Goal: Task Accomplishment & Management: Use online tool/utility

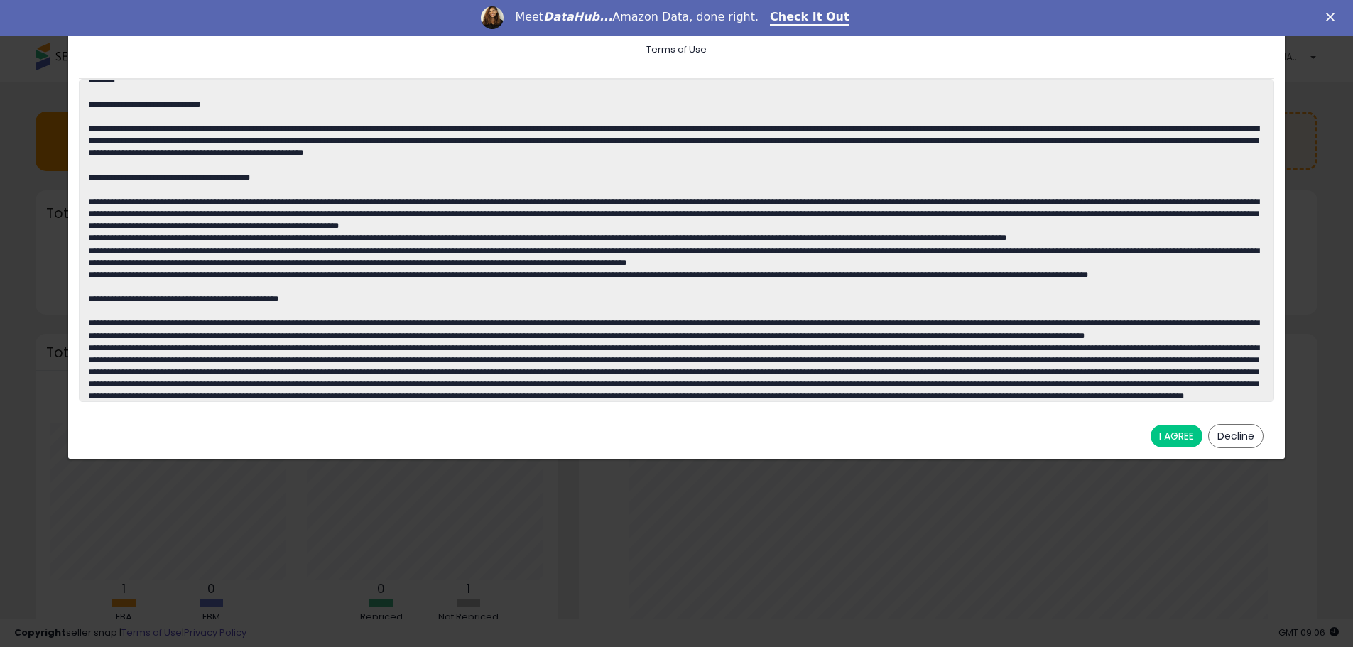
scroll to position [1231, 0]
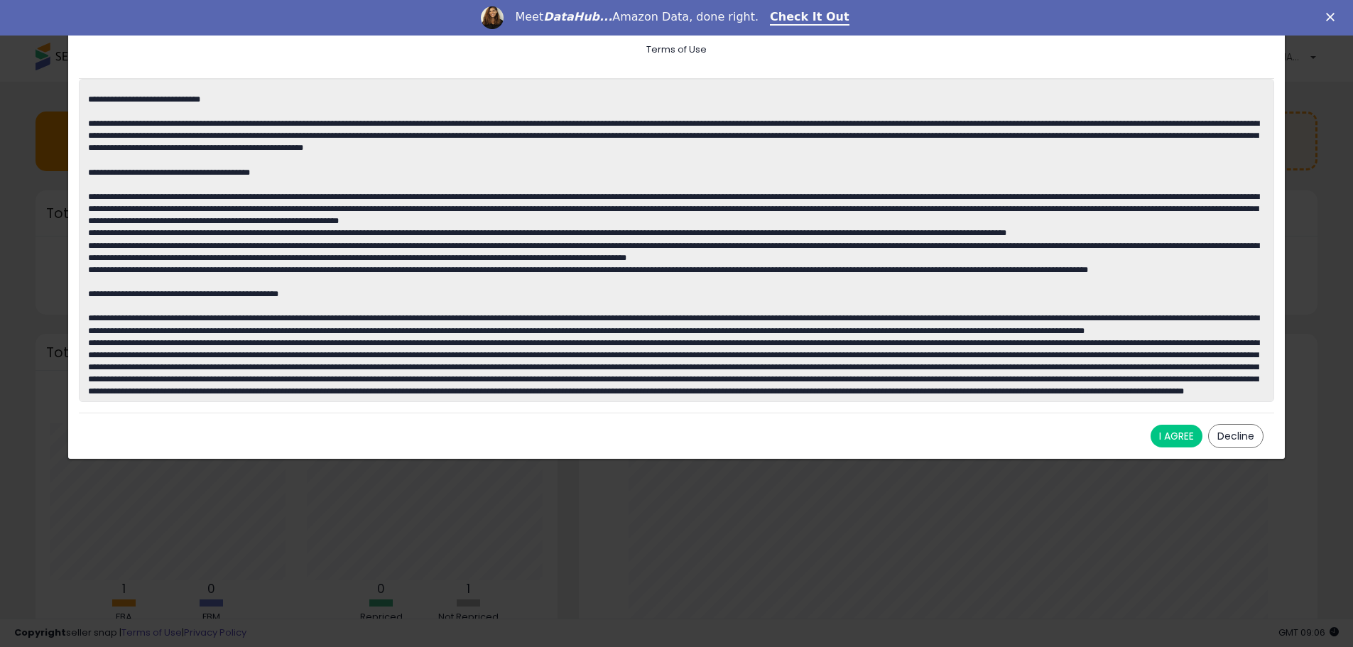
click at [1168, 434] on button "I AGREE" at bounding box center [1176, 436] width 52 height 23
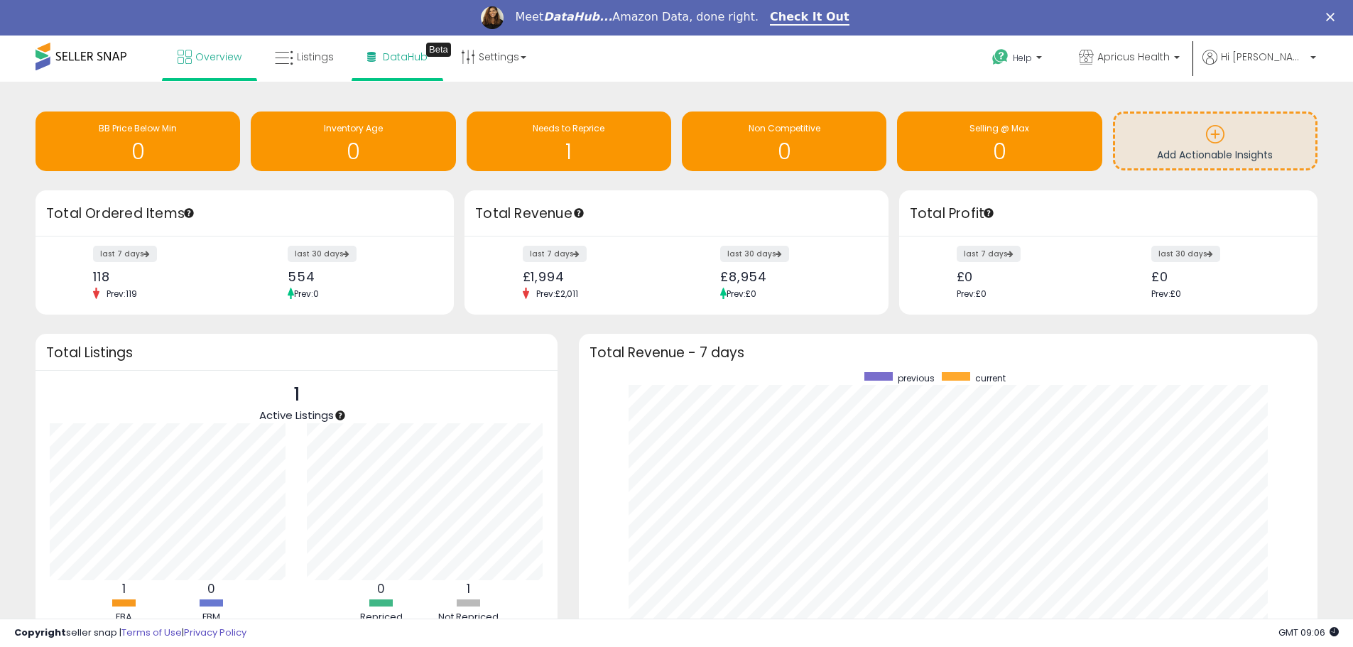
scroll to position [709901, 709460]
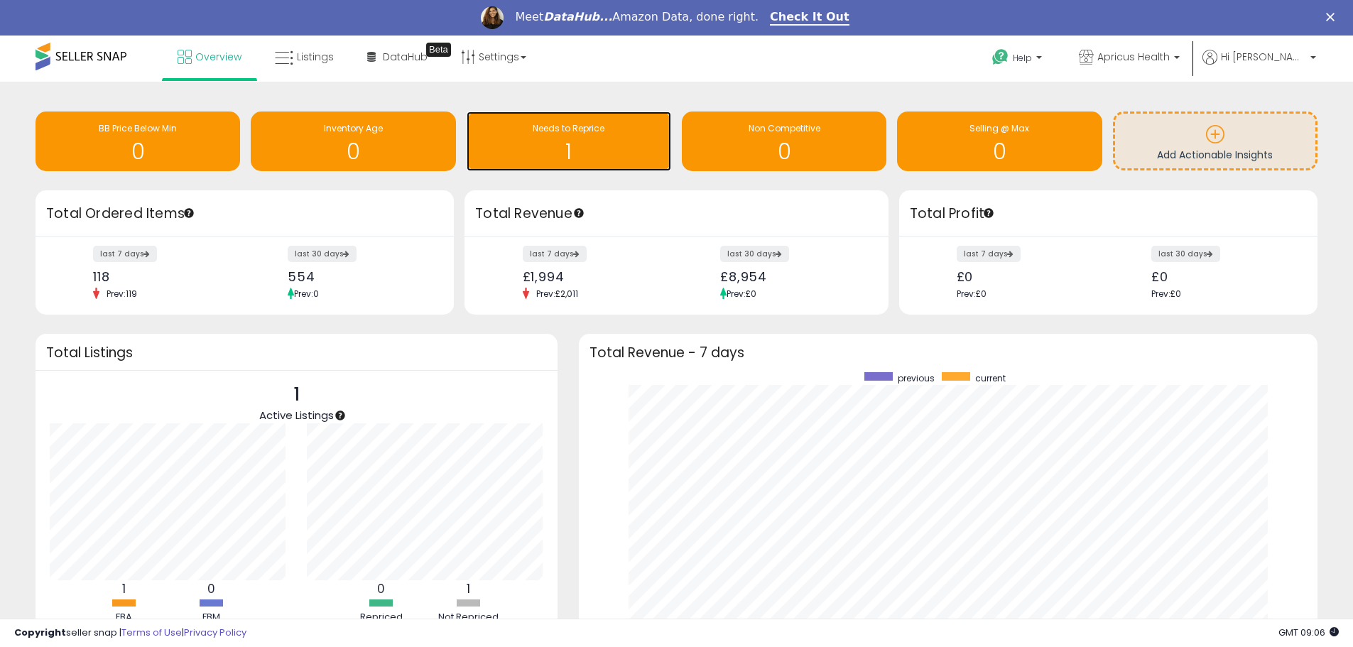
click at [578, 135] on div "Needs to Reprice" at bounding box center [569, 128] width 190 height 13
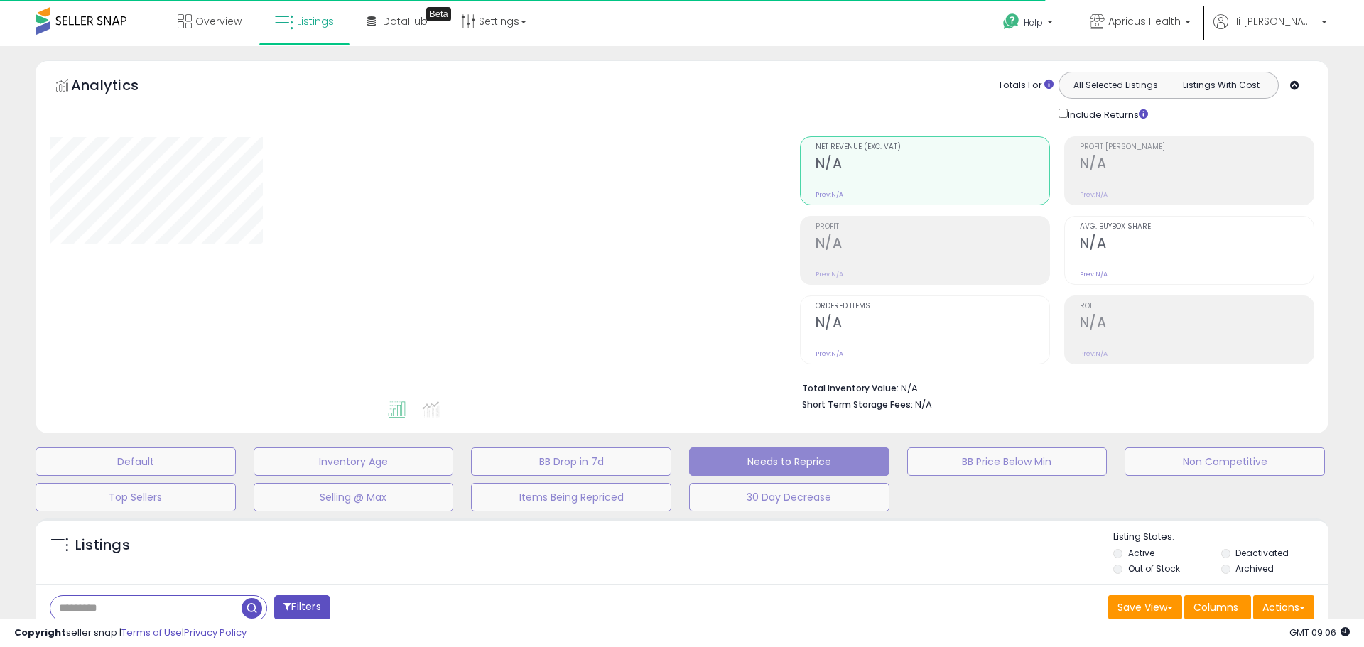
select select "**"
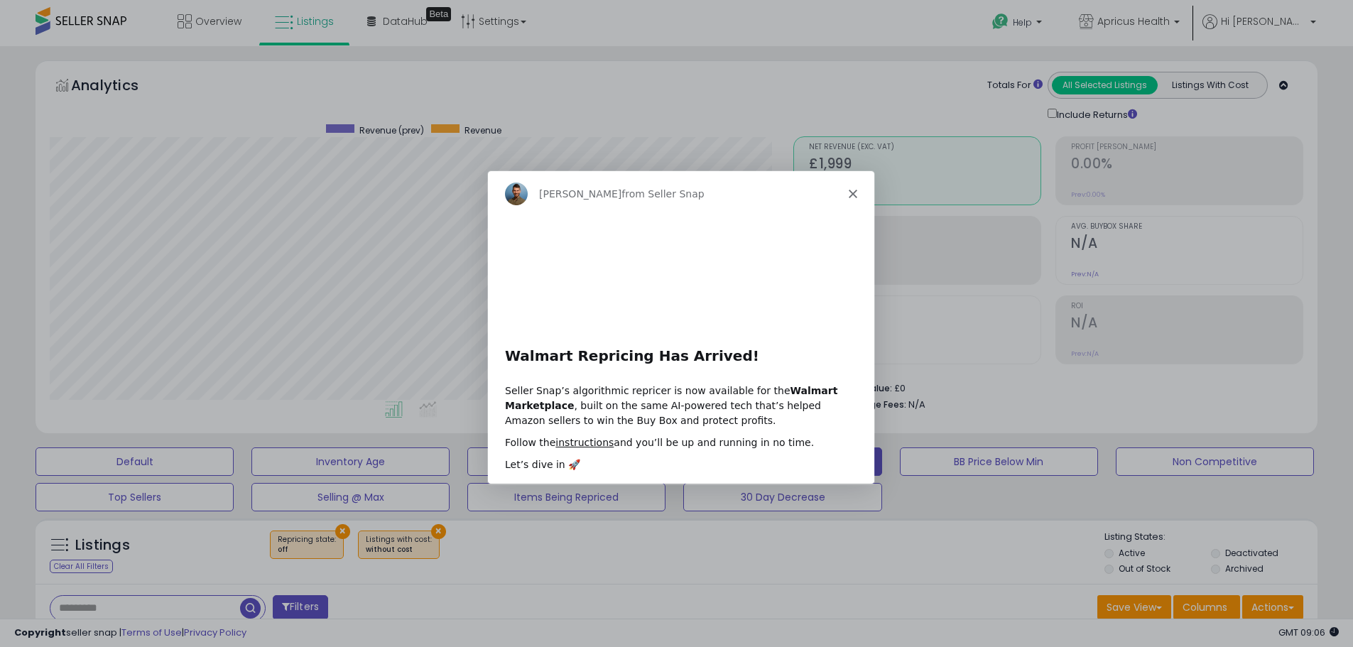
scroll to position [291, 744]
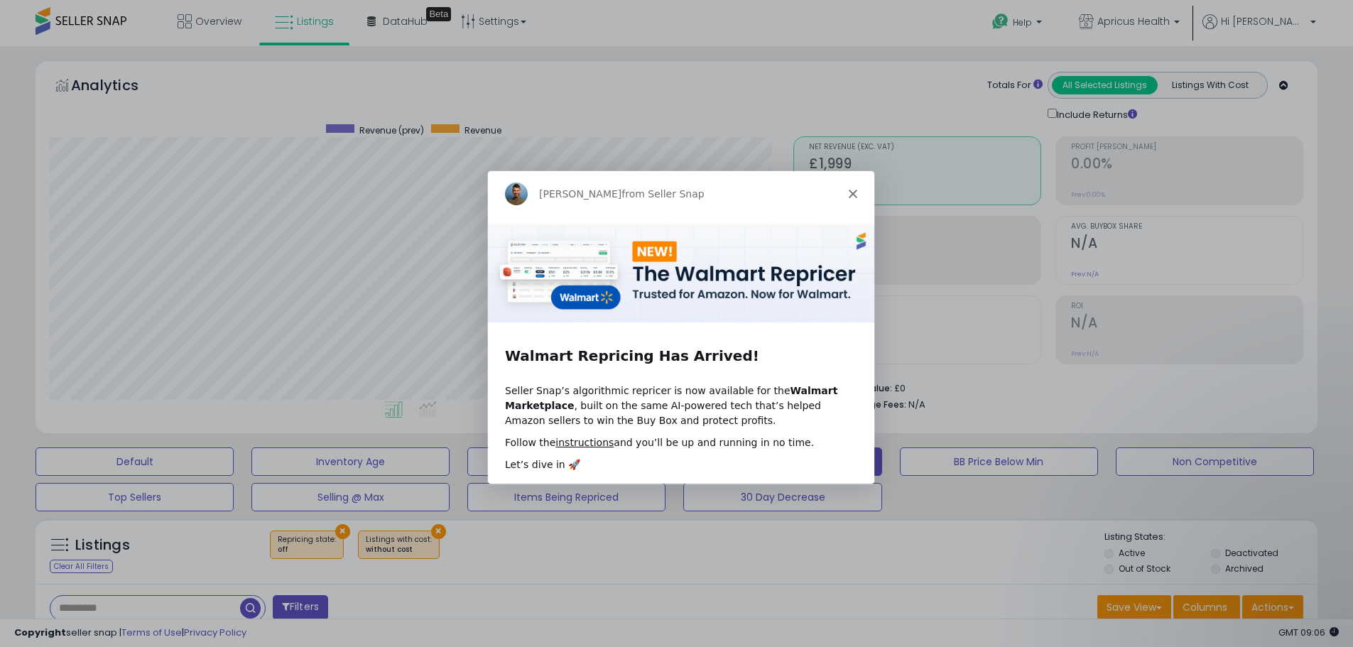
click at [851, 191] on icon "Close" at bounding box center [851, 193] width 9 height 9
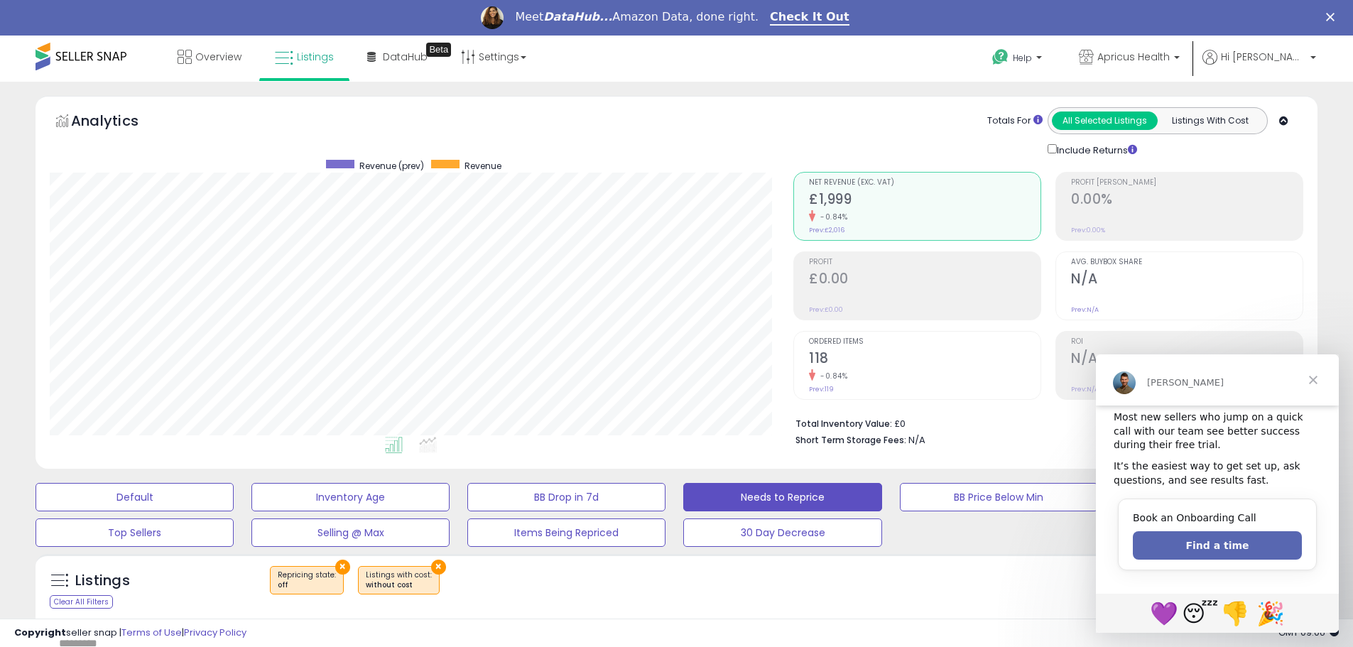
scroll to position [0, 0]
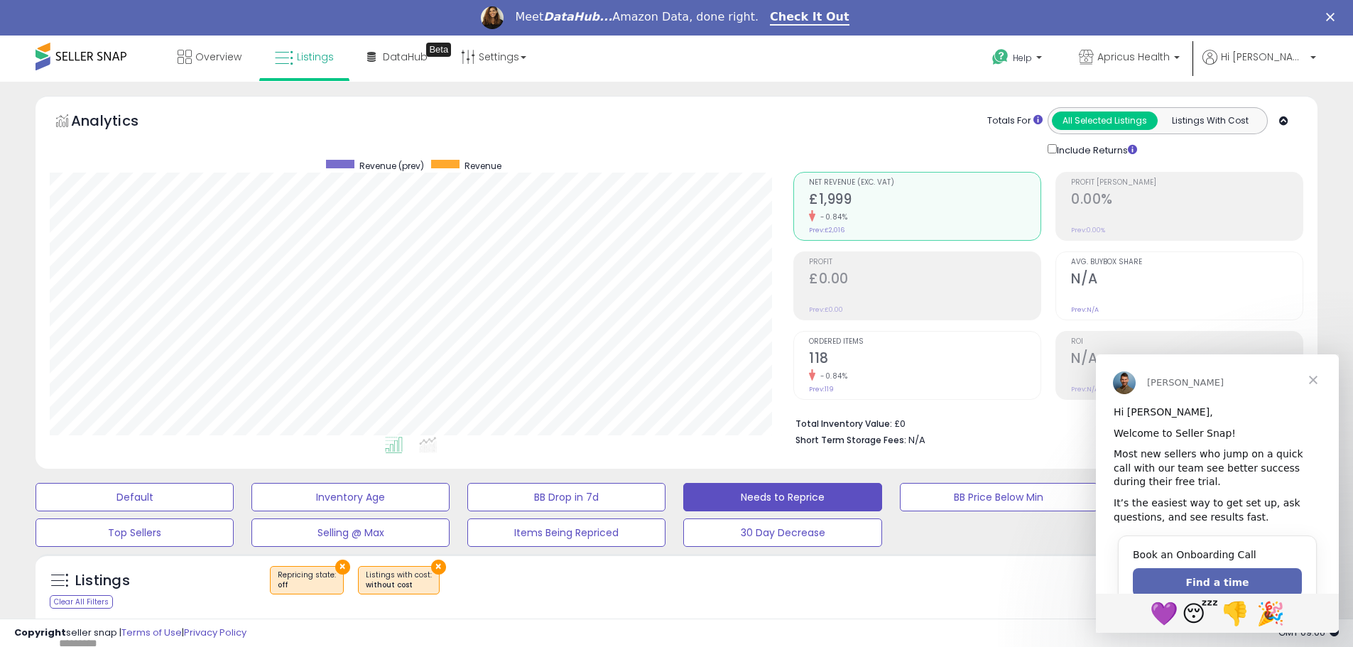
click at [1316, 381] on span "Close" at bounding box center [1313, 379] width 51 height 51
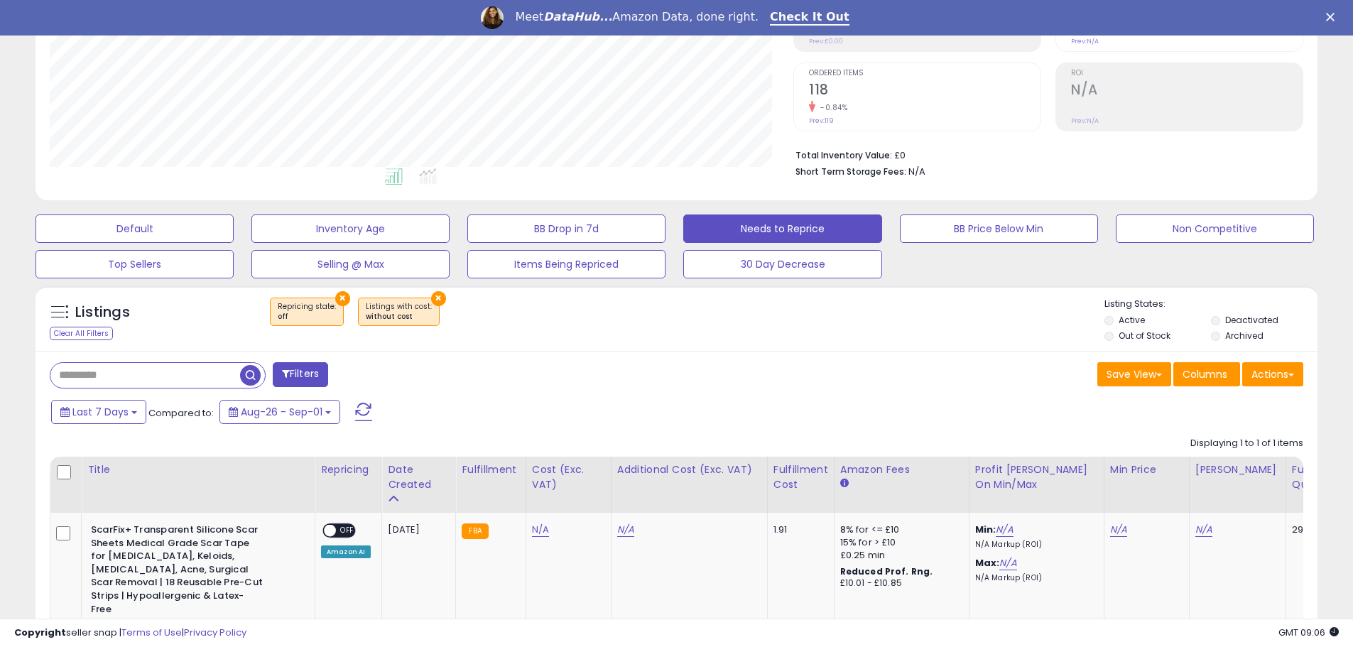
scroll to position [379, 0]
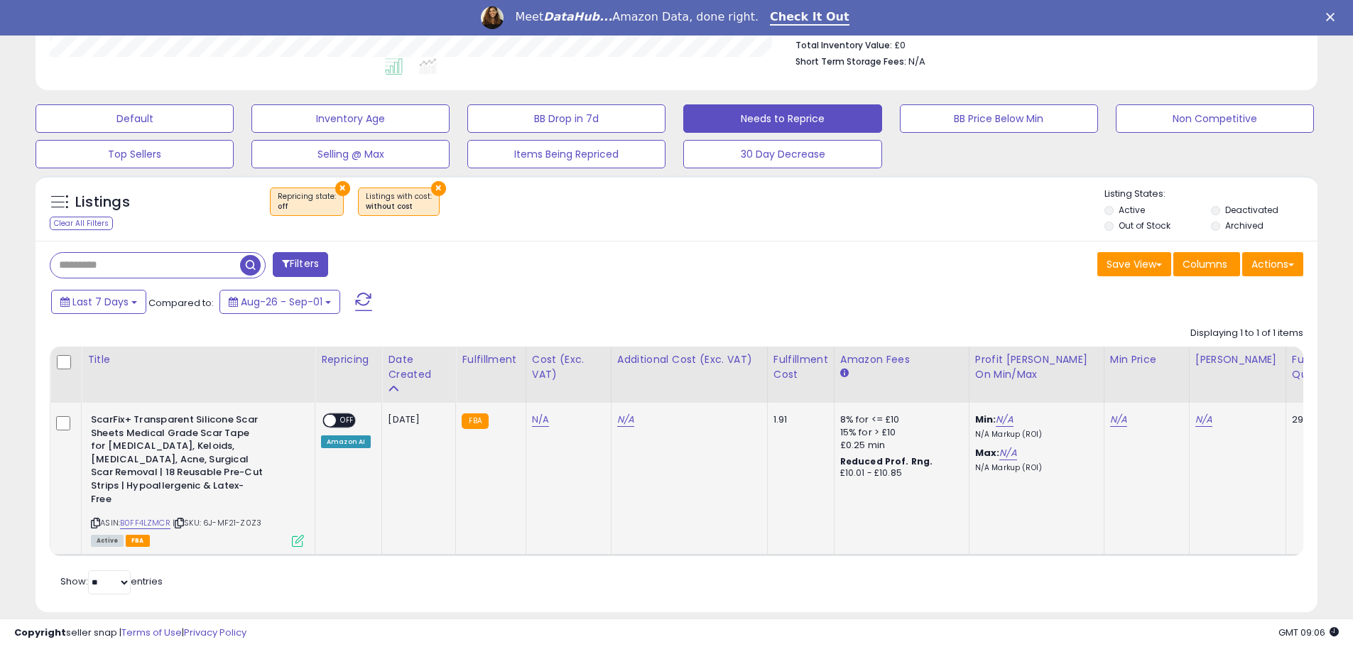
click at [339, 419] on span "OFF" at bounding box center [347, 421] width 23 height 12
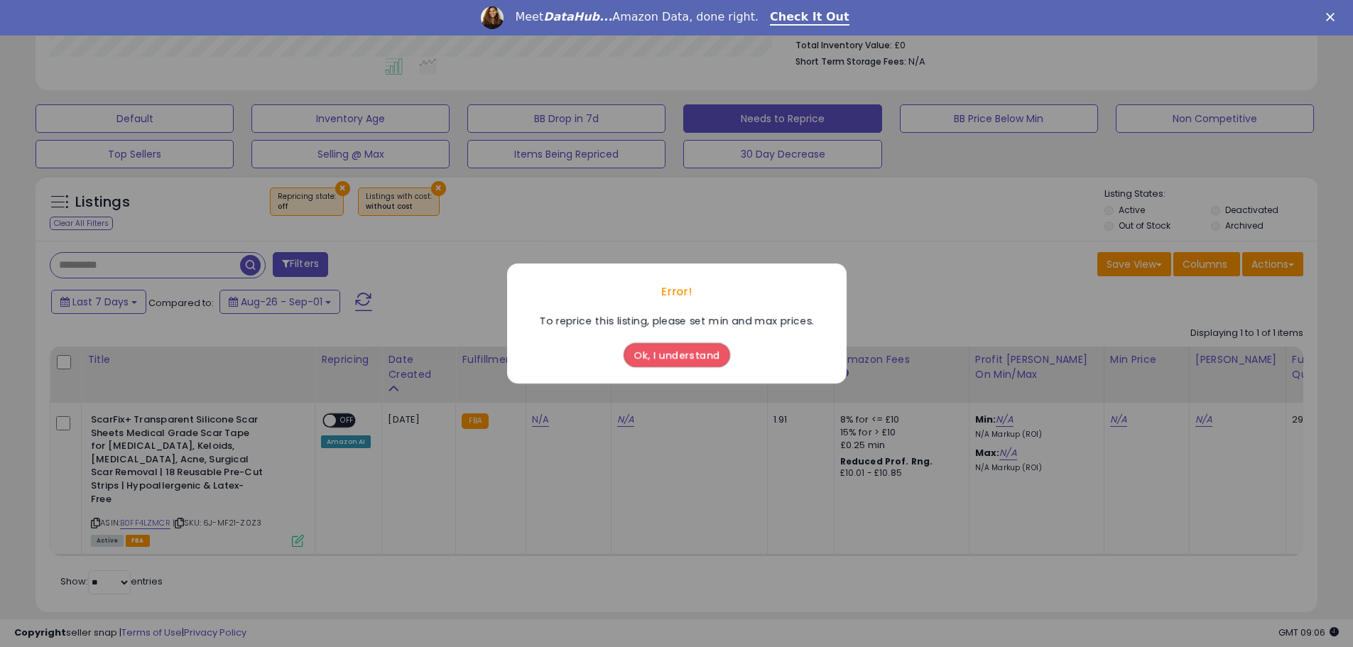
click at [670, 358] on button "Ok, I understand" at bounding box center [677, 355] width 107 height 24
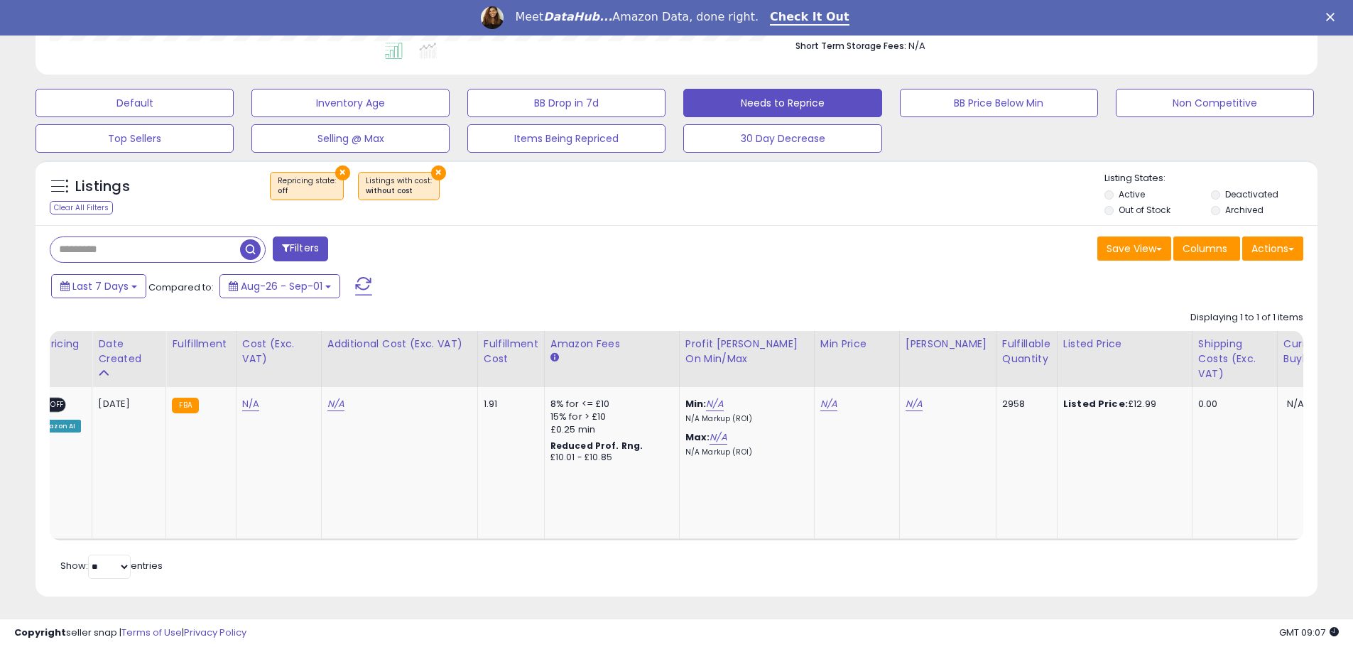
scroll to position [0, 308]
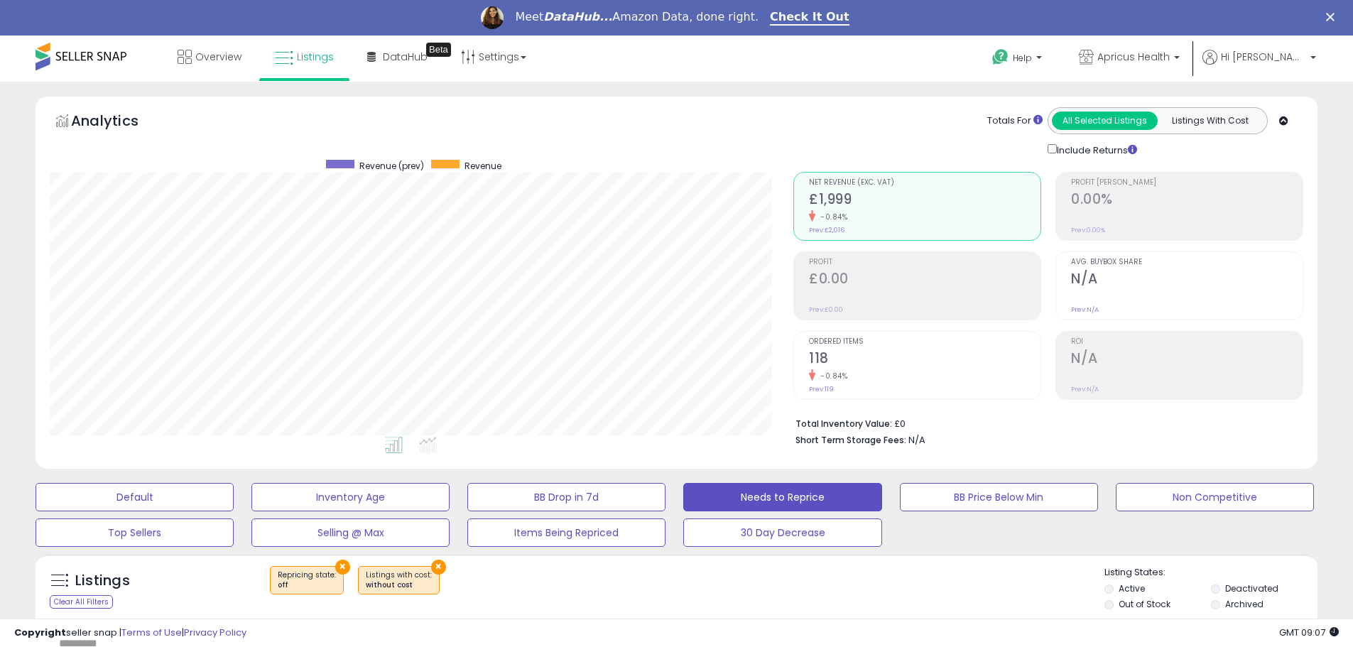
click at [415, 162] on span "Revenue (prev)" at bounding box center [391, 166] width 65 height 12
